Goal: Information Seeking & Learning: Check status

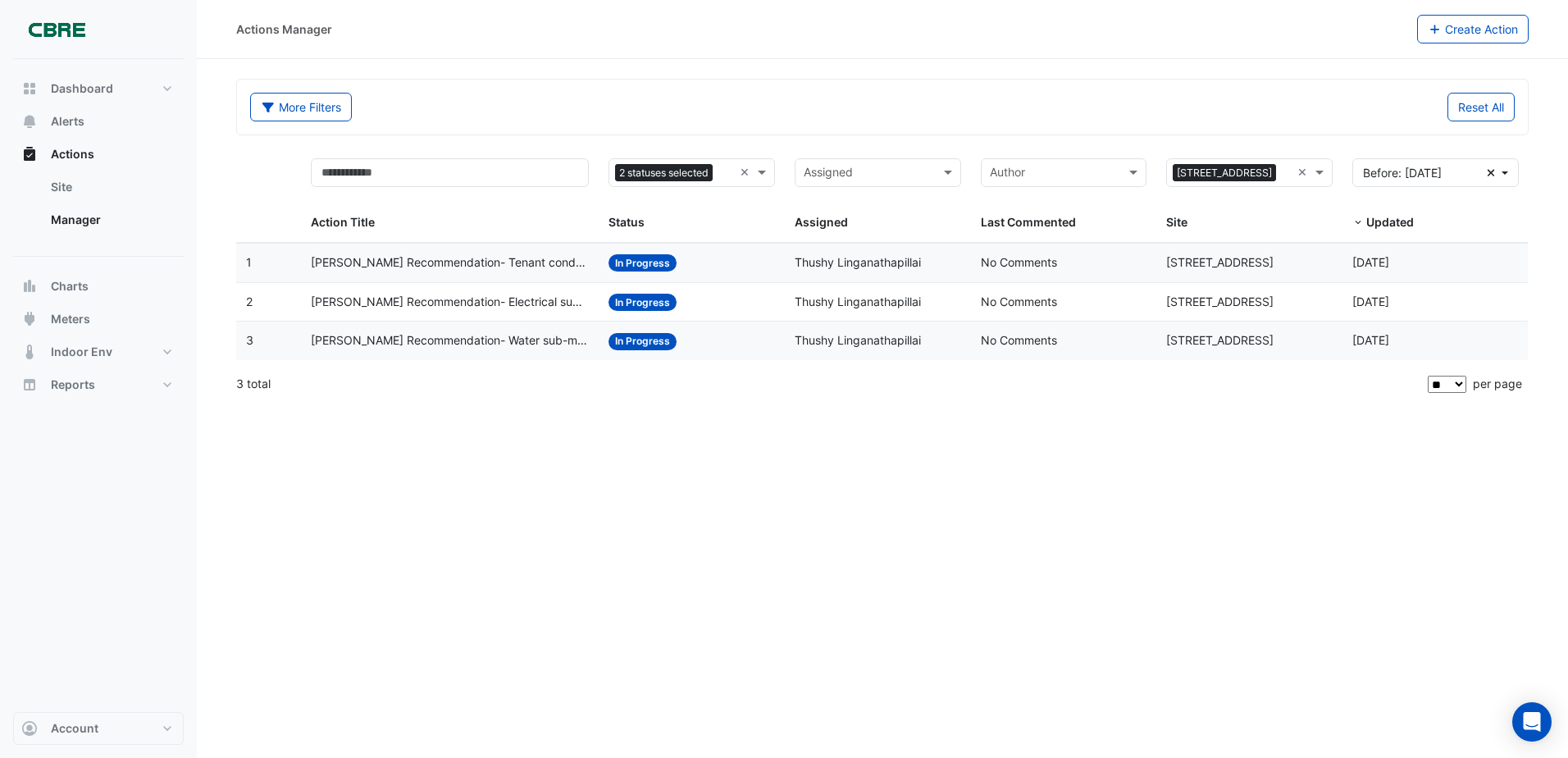
click at [646, 345] on span "In Progress" at bounding box center [643, 341] width 68 height 17
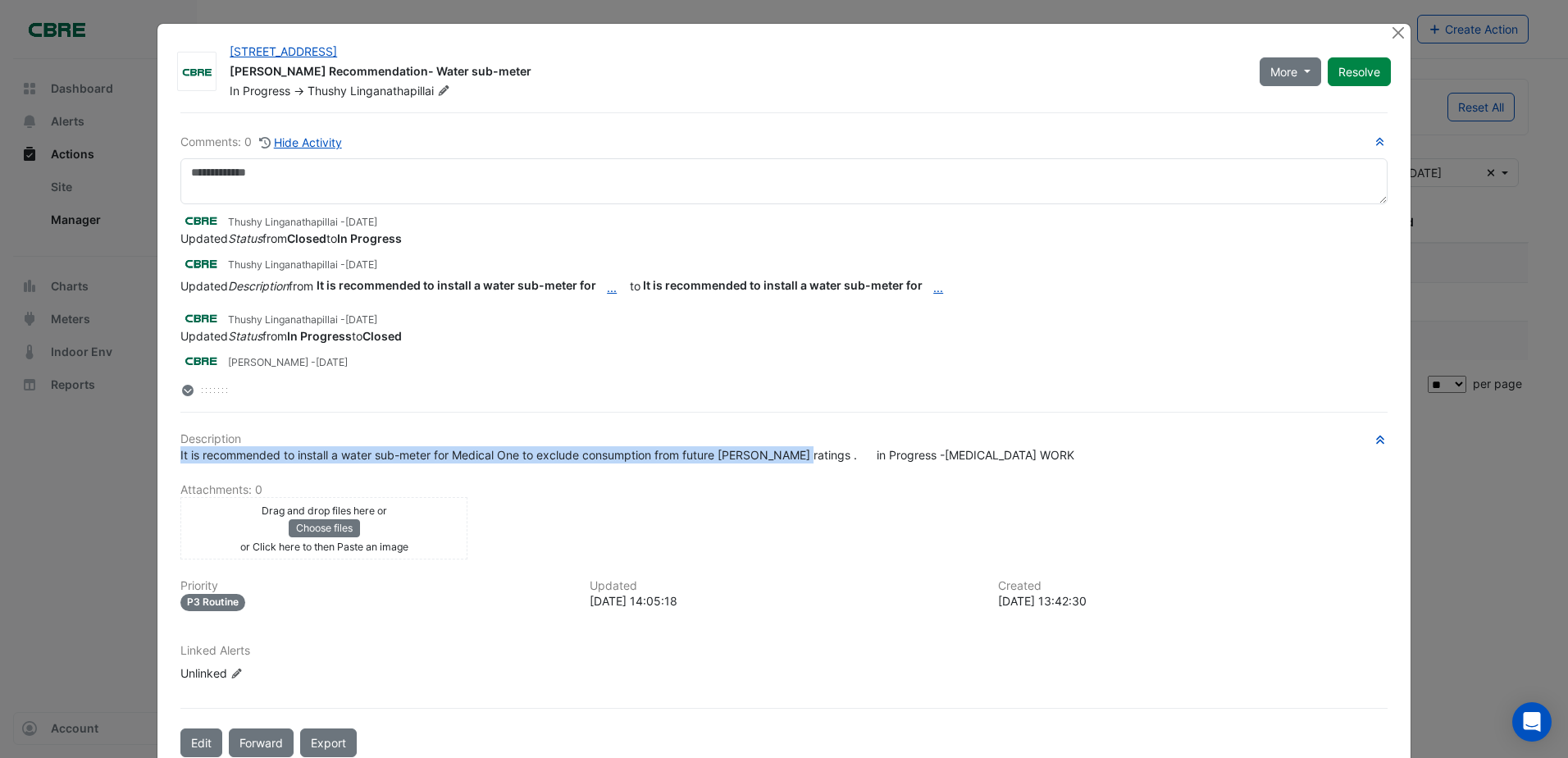
drag, startPoint x: 801, startPoint y: 501, endPoint x: 154, endPoint y: 455, distance: 648.6
click at [157, 455] on div "[STREET_ADDRESS] [PERSON_NAME] Recommendation- Water sub-meter In Progress -> T…" at bounding box center [784, 397] width 1253 height 746
drag, startPoint x: 169, startPoint y: 412, endPoint x: 259, endPoint y: 477, distance: 111.0
click at [259, 477] on div "Comments: 0 Hide Activity Thushy Linganathapillai - [DATE] Updated Status from …" at bounding box center [784, 434] width 1227 height 645
click at [285, 480] on div "Description It is recommended to install a water sub-meter for Medical One to e…" at bounding box center [784, 564] width 1207 height 263
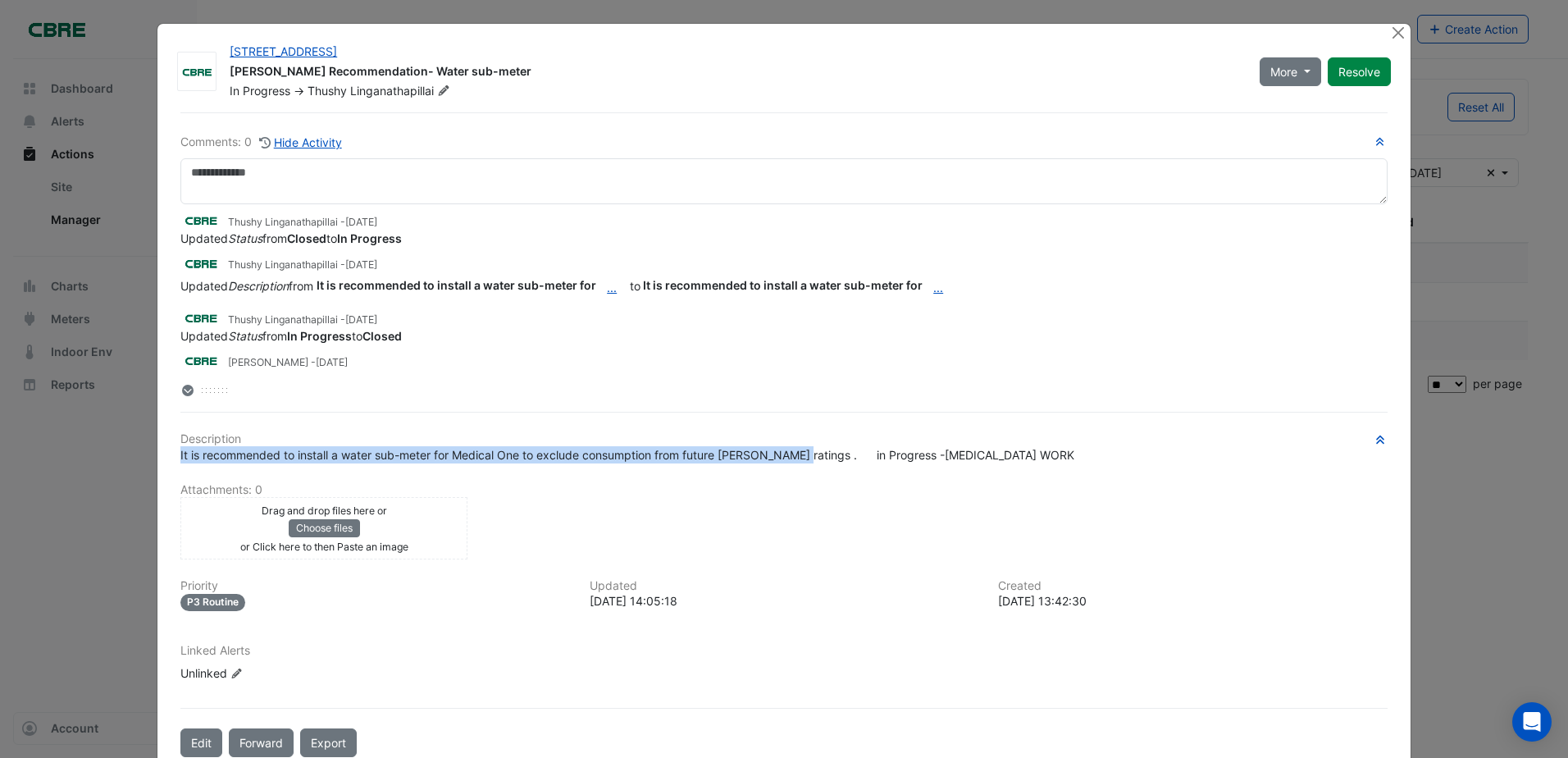
click at [287, 463] on div "Description It is recommended to install a water sub-meter for Medical One to e…" at bounding box center [784, 564] width 1207 height 263
drag, startPoint x: 797, startPoint y: 459, endPoint x: 616, endPoint y: 460, distance: 181.0
click at [616, 460] on span "It is recommended to install a water sub-meter for Medical One to exclude consu…" at bounding box center [628, 455] width 894 height 14
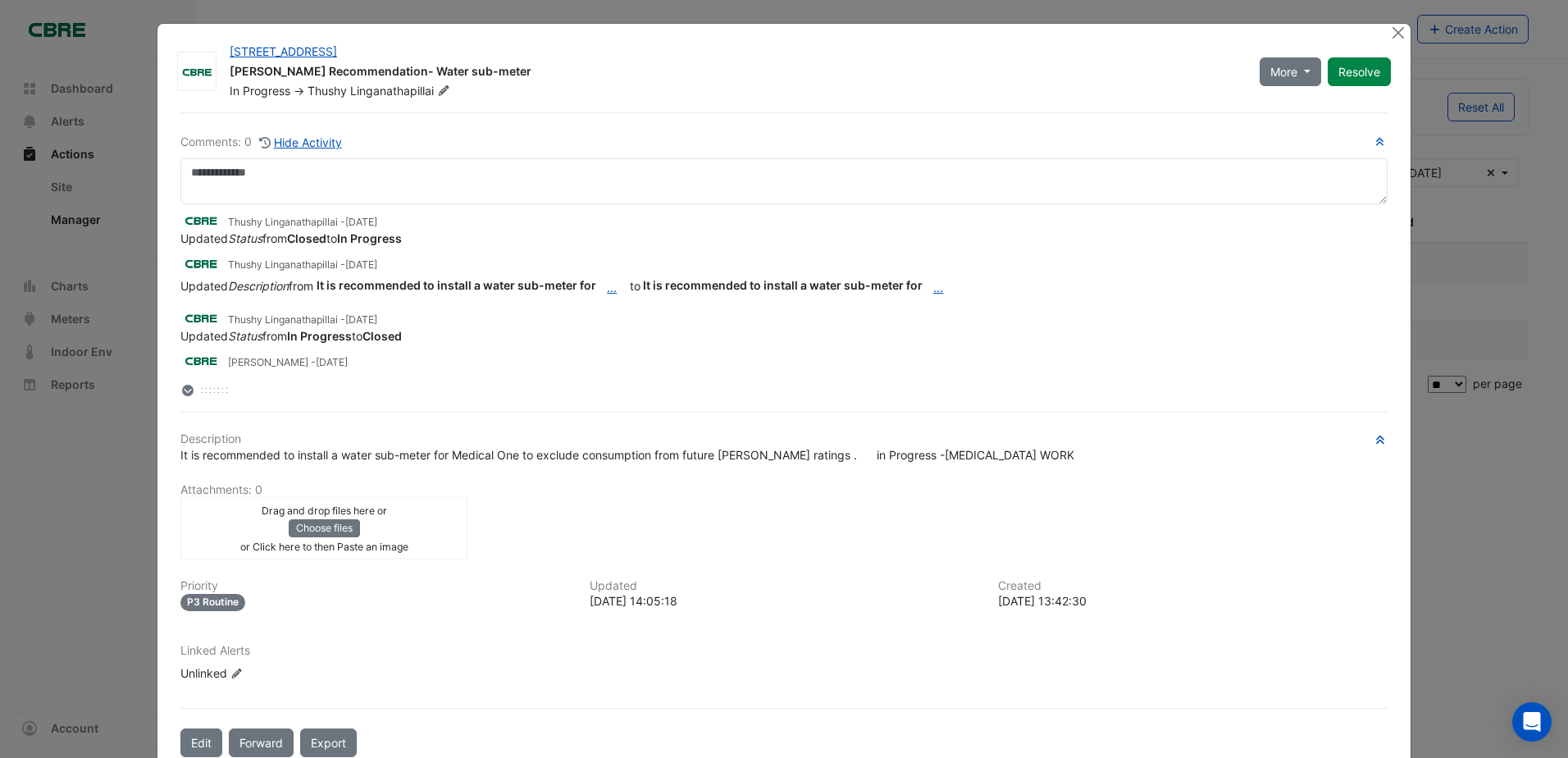
drag, startPoint x: 616, startPoint y: 460, endPoint x: 622, endPoint y: 476, distance: 17.1
click at [622, 476] on div "Description It is recommended to install a water sub-meter for Medical One to e…" at bounding box center [784, 564] width 1207 height 263
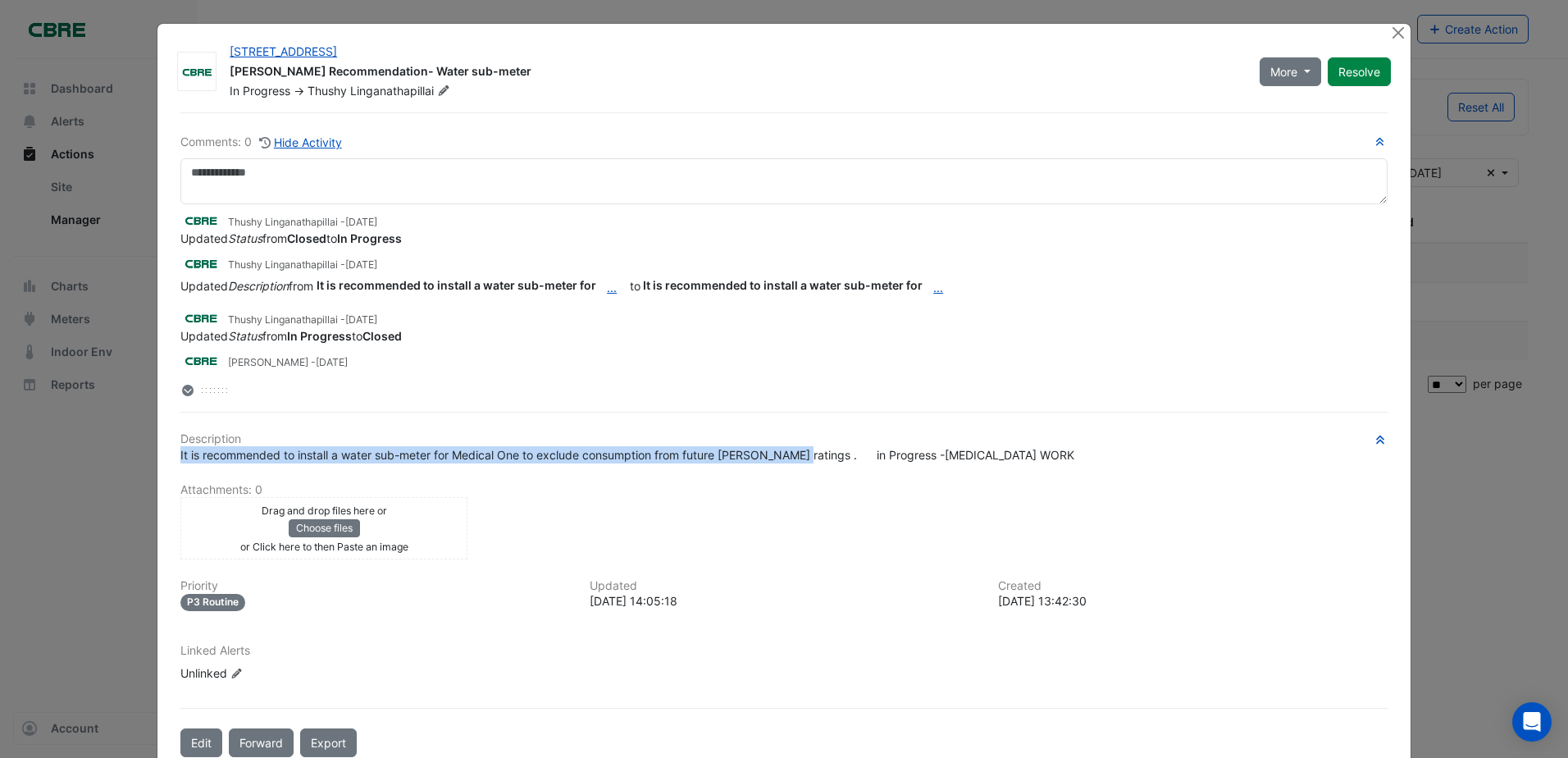
drag, startPoint x: 802, startPoint y: 458, endPoint x: 159, endPoint y: 455, distance: 643.0
click at [159, 455] on div "[STREET_ADDRESS] [PERSON_NAME] Recommendation- Water sub-meter In Progress -> T…" at bounding box center [784, 397] width 1253 height 746
drag, startPoint x: 159, startPoint y: 455, endPoint x: 351, endPoint y: 457, distance: 192.0
copy span "It is recommended to install a water sub-meter for Medical One to exclude consu…"
click at [1393, 38] on button "Close" at bounding box center [1398, 31] width 17 height 17
